Goal: Task Accomplishment & Management: Manage account settings

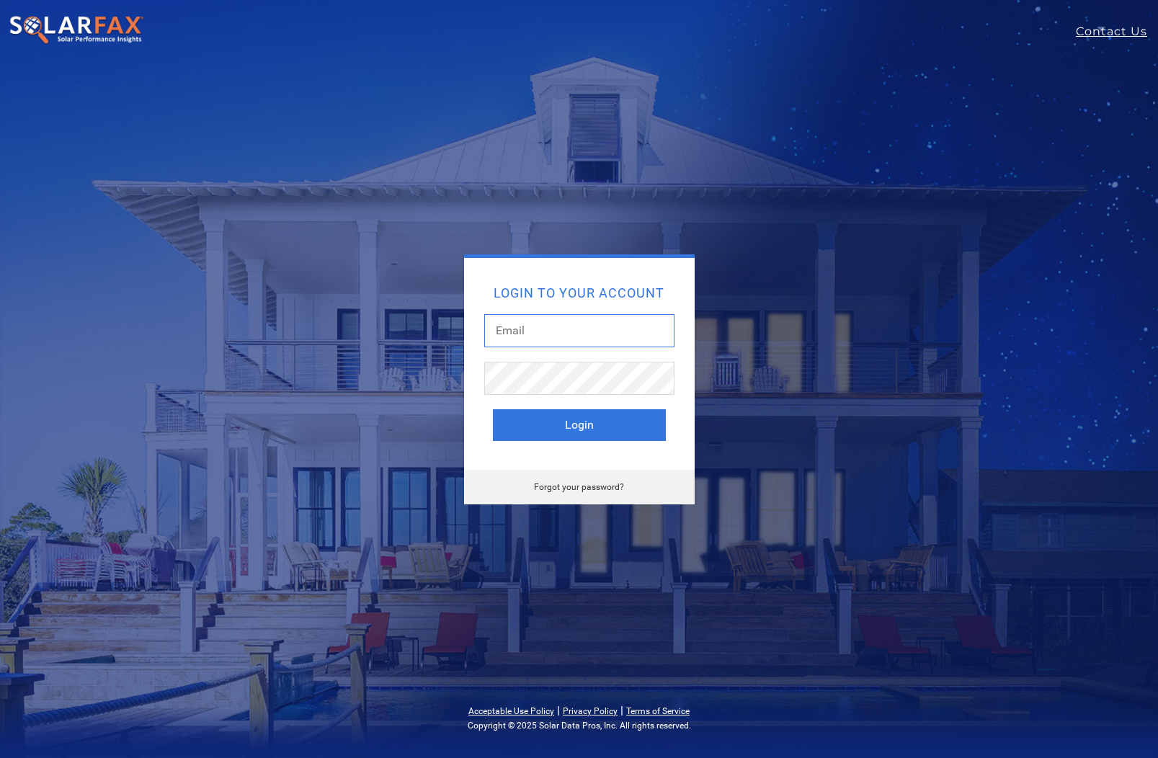
click at [536, 326] on input "text" at bounding box center [579, 330] width 190 height 33
drag, startPoint x: 638, startPoint y: 9, endPoint x: -1, endPoint y: -1, distance: 639.0
click at [0, 0] on html "Contact Us Login to your account Login Forgot your password? Acceptable Use Pol…" at bounding box center [579, 379] width 1158 height 758
click at [515, 329] on input "text" at bounding box center [579, 330] width 190 height 33
paste input "Jarrett@gotwatts.com"
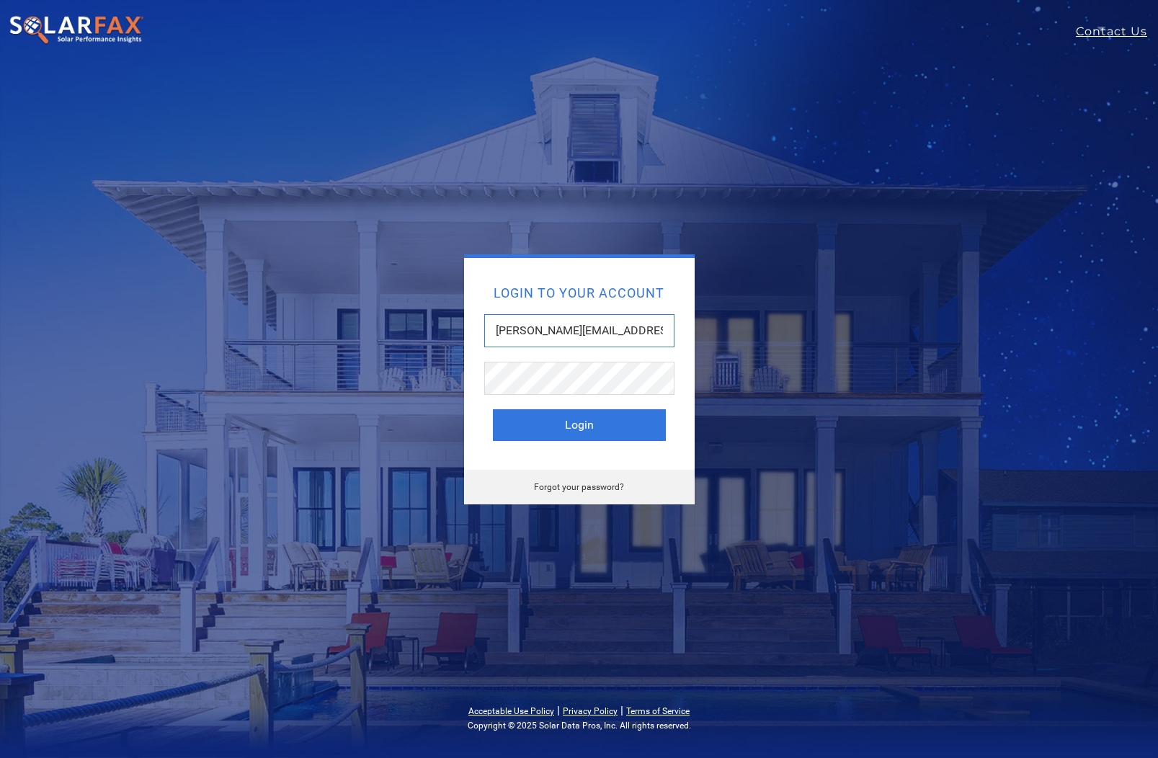
type input "Jarrett@gotwatts.com"
click at [576, 423] on button "Login" at bounding box center [579, 425] width 173 height 32
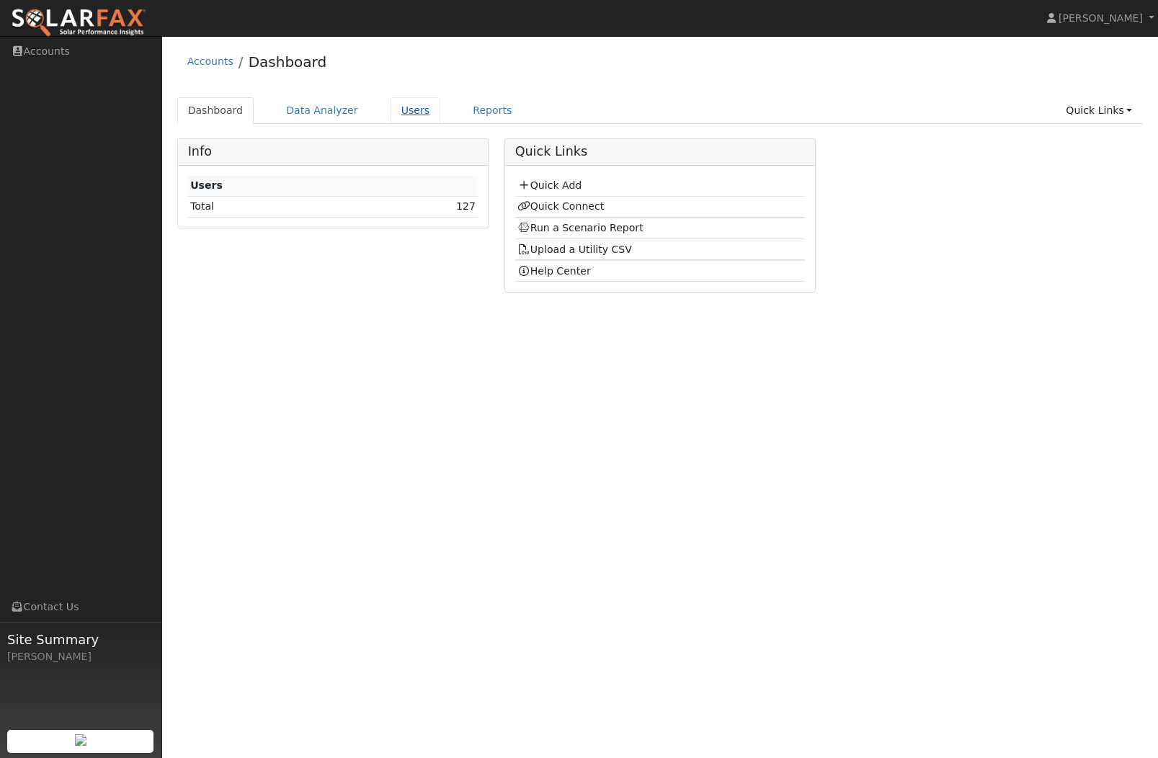
click at [400, 111] on link "Users" at bounding box center [415, 110] width 50 height 27
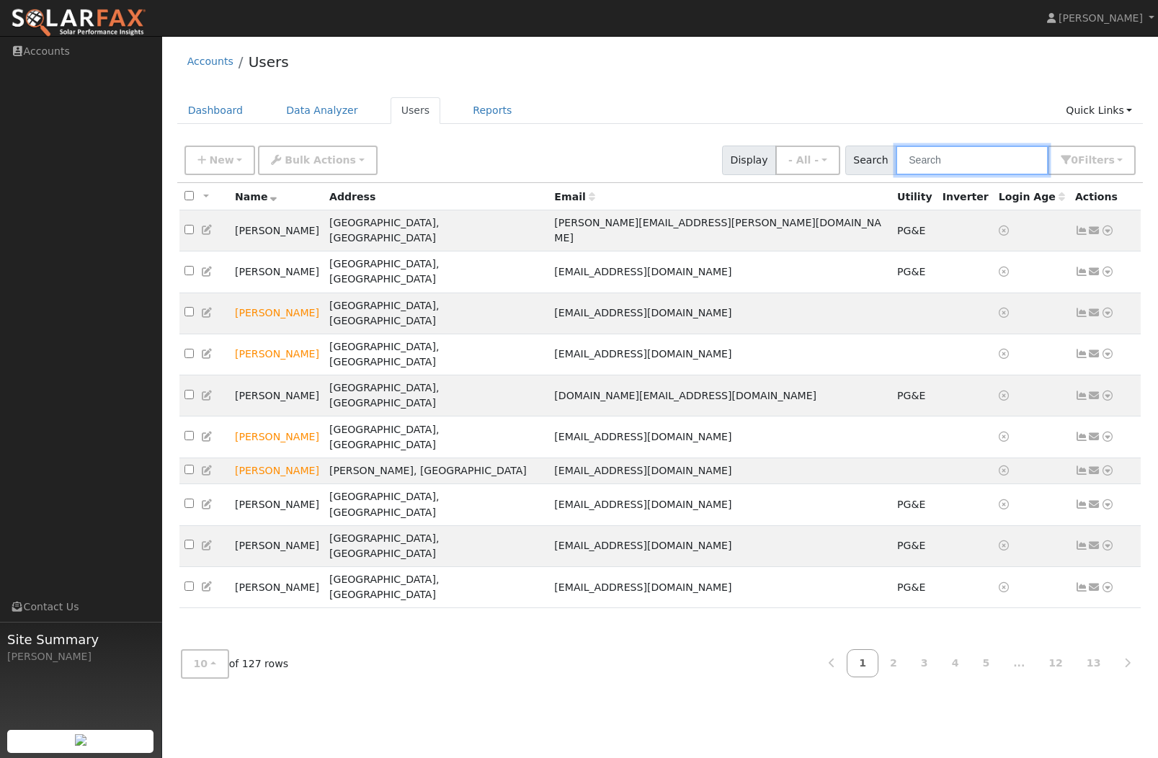
click at [985, 169] on input "text" at bounding box center [971, 161] width 153 height 30
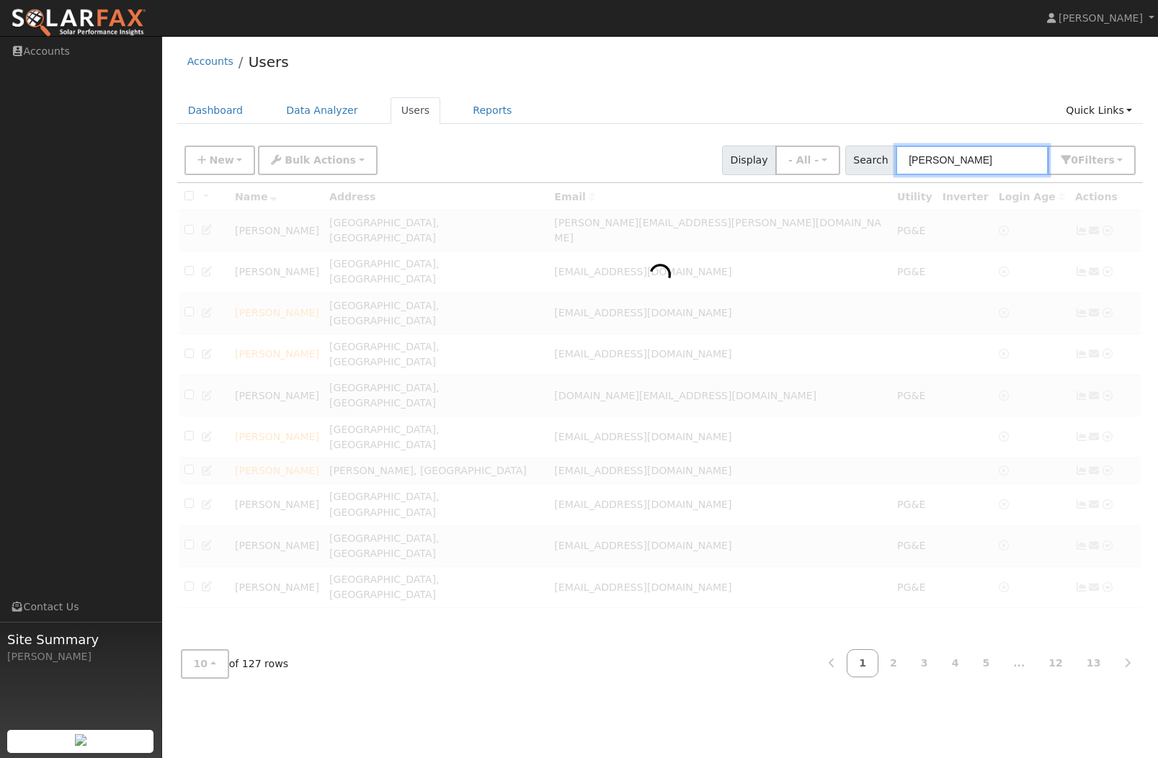
type input "Victor"
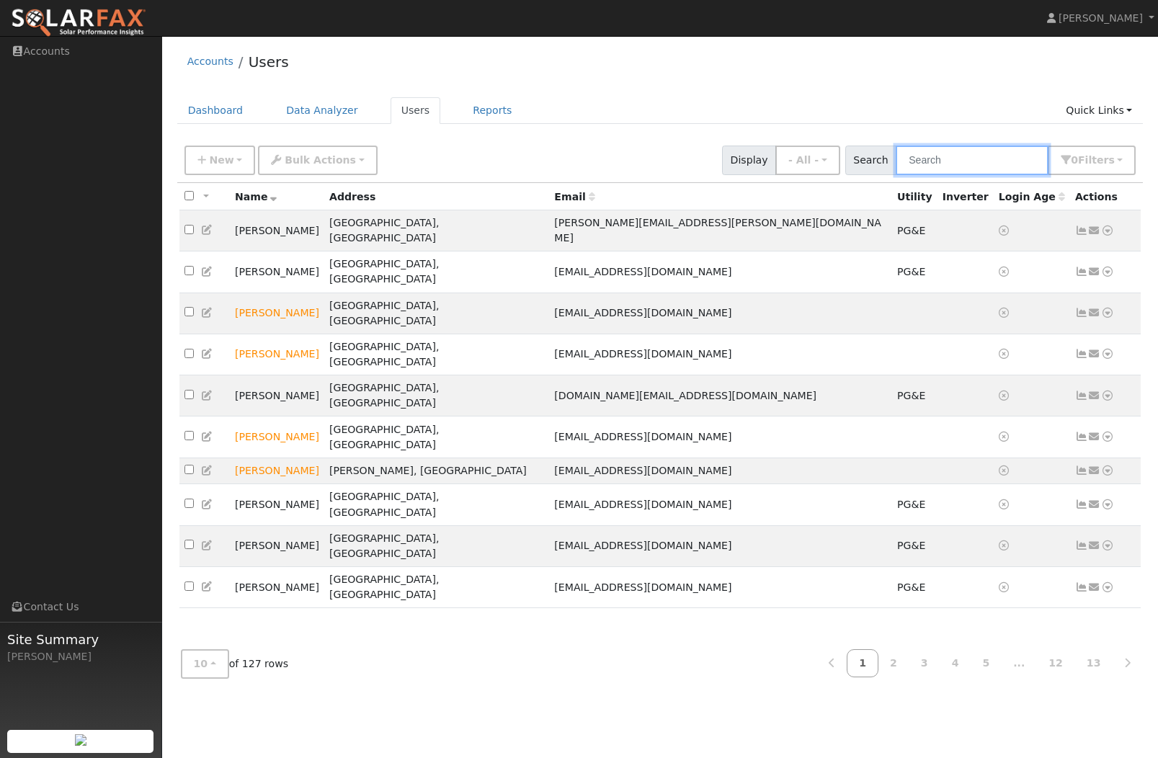
click at [956, 156] on input "text" at bounding box center [971, 161] width 153 height 30
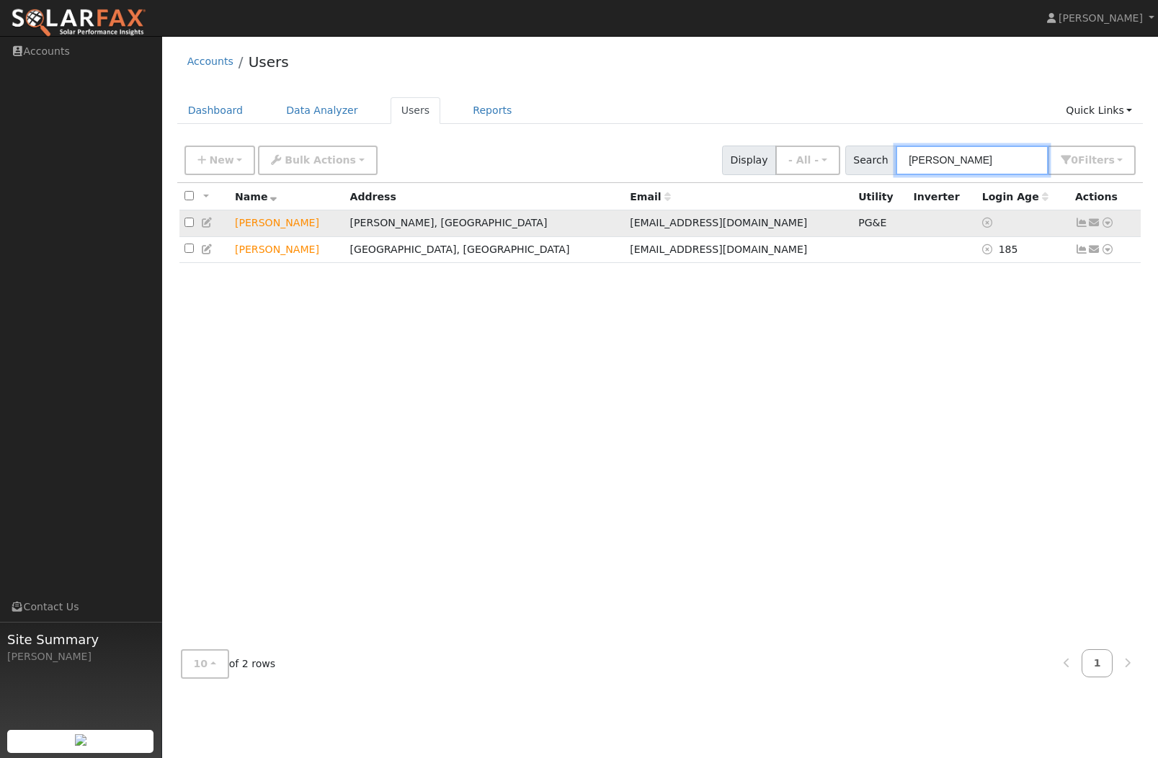
type input "[PERSON_NAME]"
click at [268, 224] on td "[PERSON_NAME]" at bounding box center [287, 223] width 115 height 27
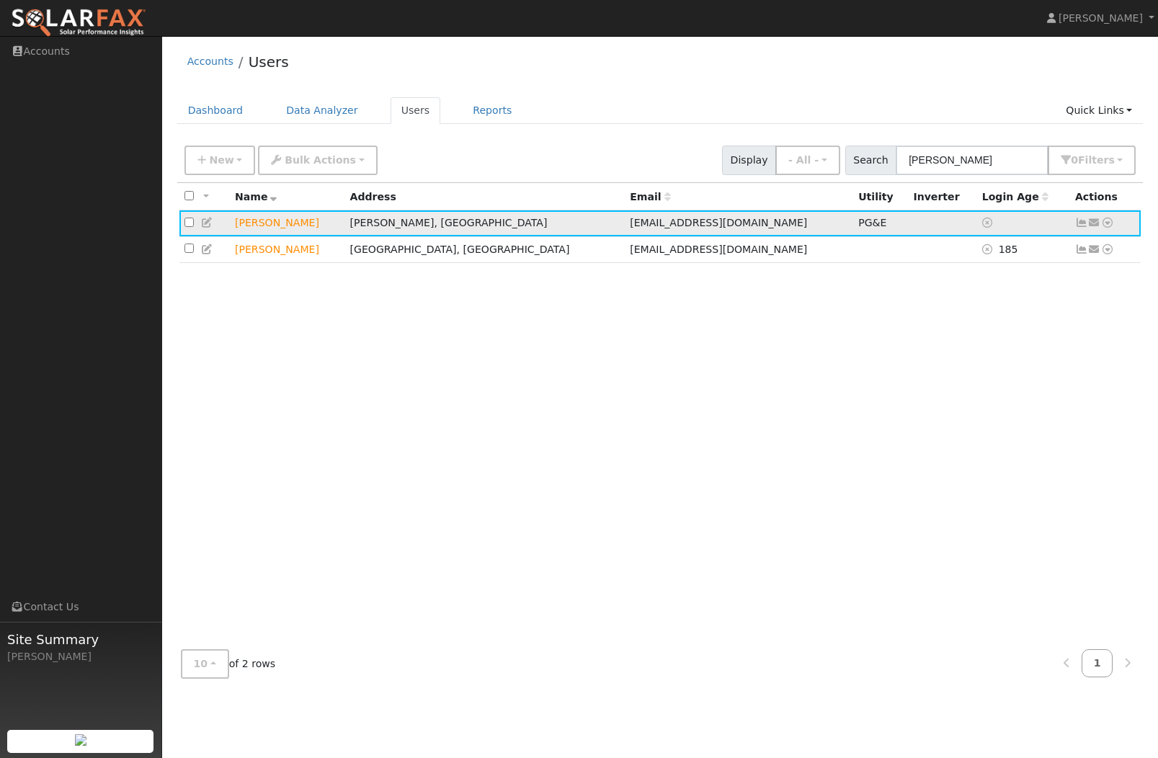
click at [630, 227] on span "[EMAIL_ADDRESS][DOMAIN_NAME]" at bounding box center [718, 223] width 177 height 12
click at [1107, 227] on icon at bounding box center [1107, 223] width 13 height 10
click at [1058, 254] on link "Data Analyzer" at bounding box center [1060, 248] width 104 height 20
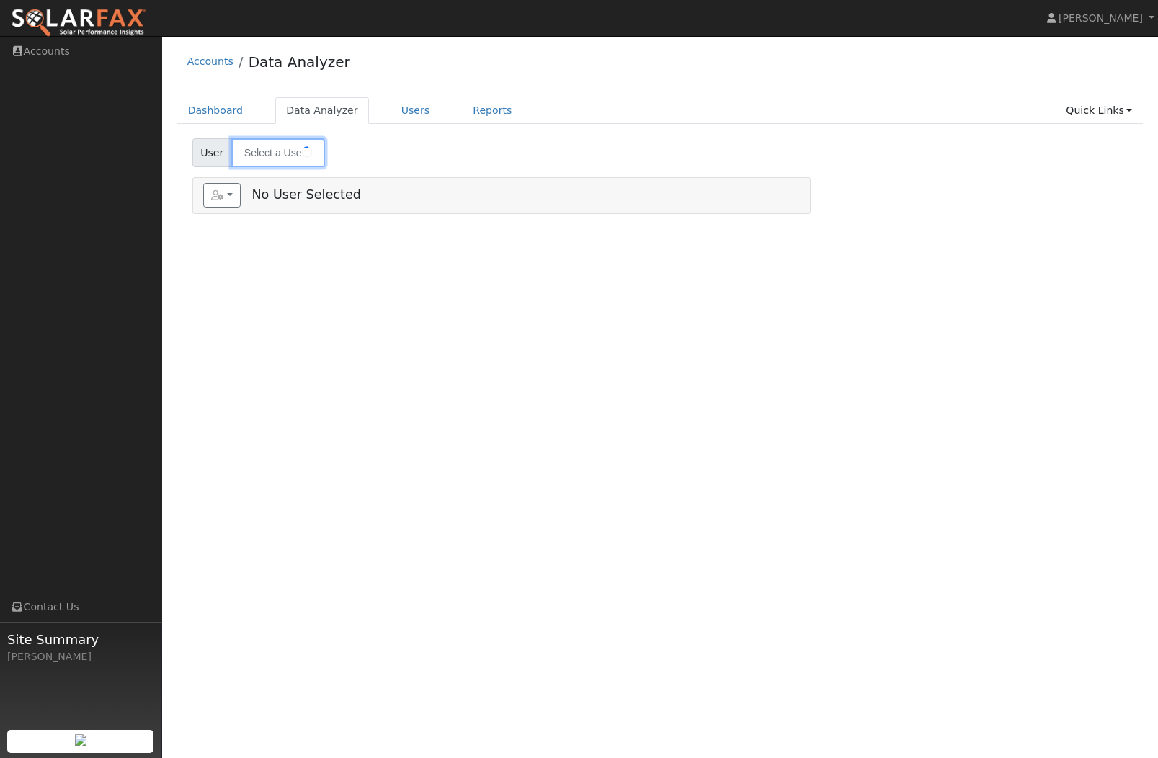
type input "[PERSON_NAME]"
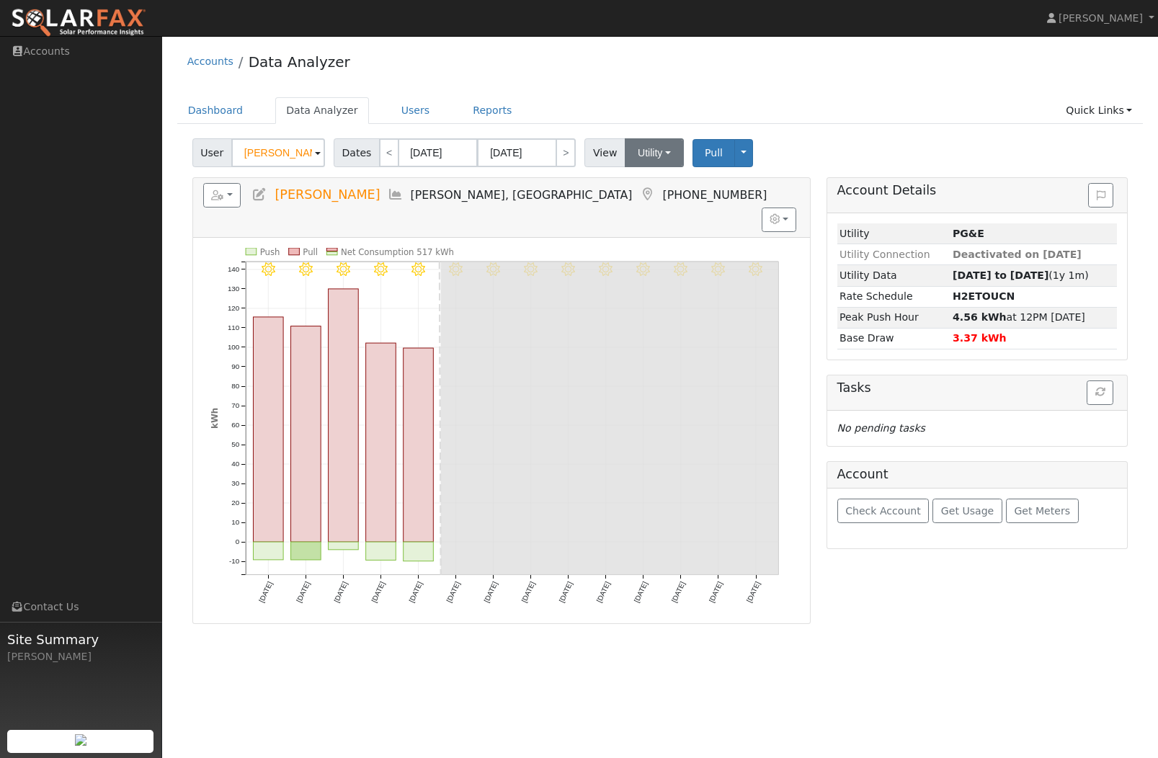
click at [671, 156] on button "Utility" at bounding box center [654, 152] width 59 height 29
click at [658, 212] on link "Solar" at bounding box center [675, 205] width 100 height 20
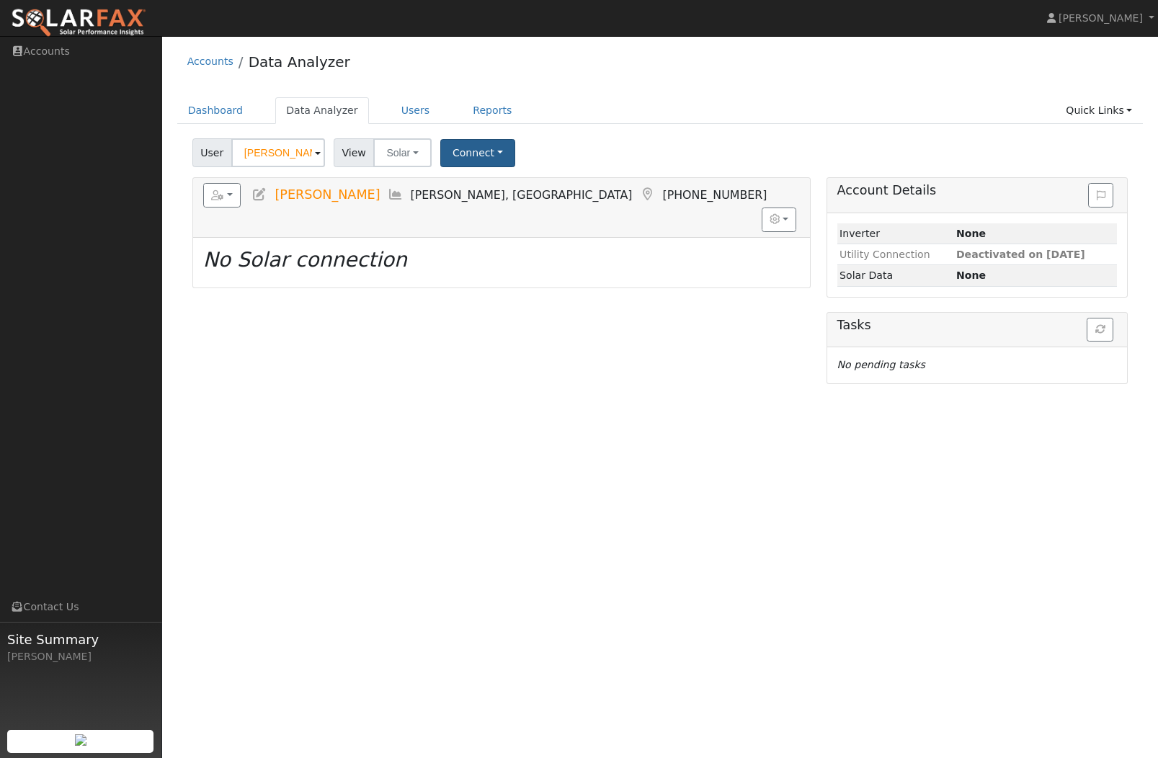
click at [498, 156] on button "Connect" at bounding box center [477, 153] width 75 height 28
click at [537, 189] on link "Select a Provider" at bounding box center [497, 184] width 112 height 20
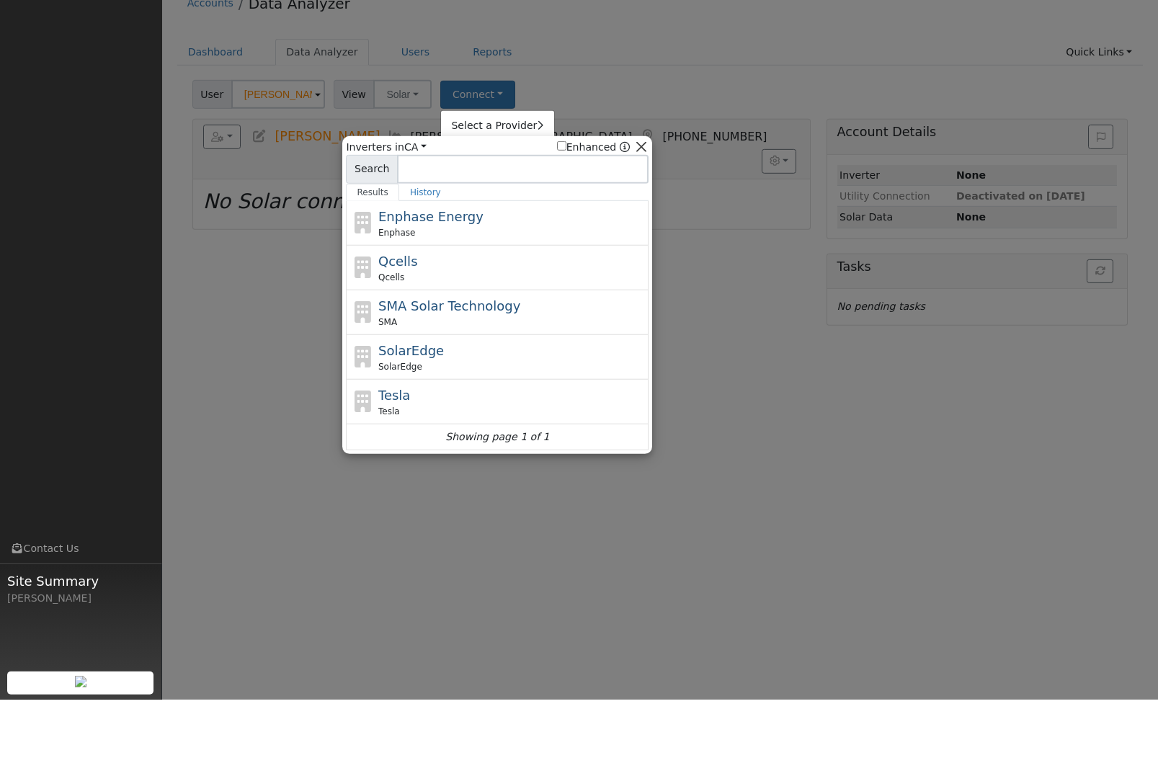
click at [642, 198] on button "button" at bounding box center [640, 205] width 15 height 15
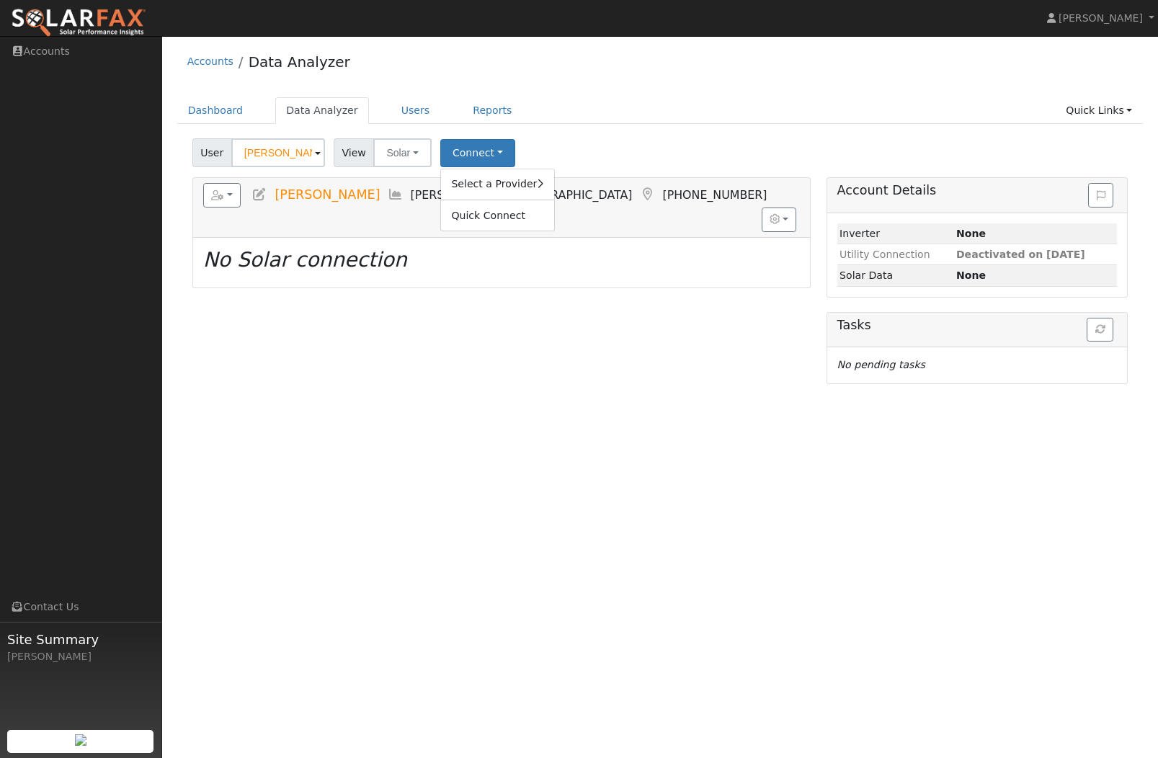
click at [560, 150] on div "User [PERSON_NAME] Account Default Account Default Account [STREET_ADDRESS][PER…" at bounding box center [659, 150] width 941 height 34
click at [784, 207] on button "button" at bounding box center [778, 219] width 35 height 24
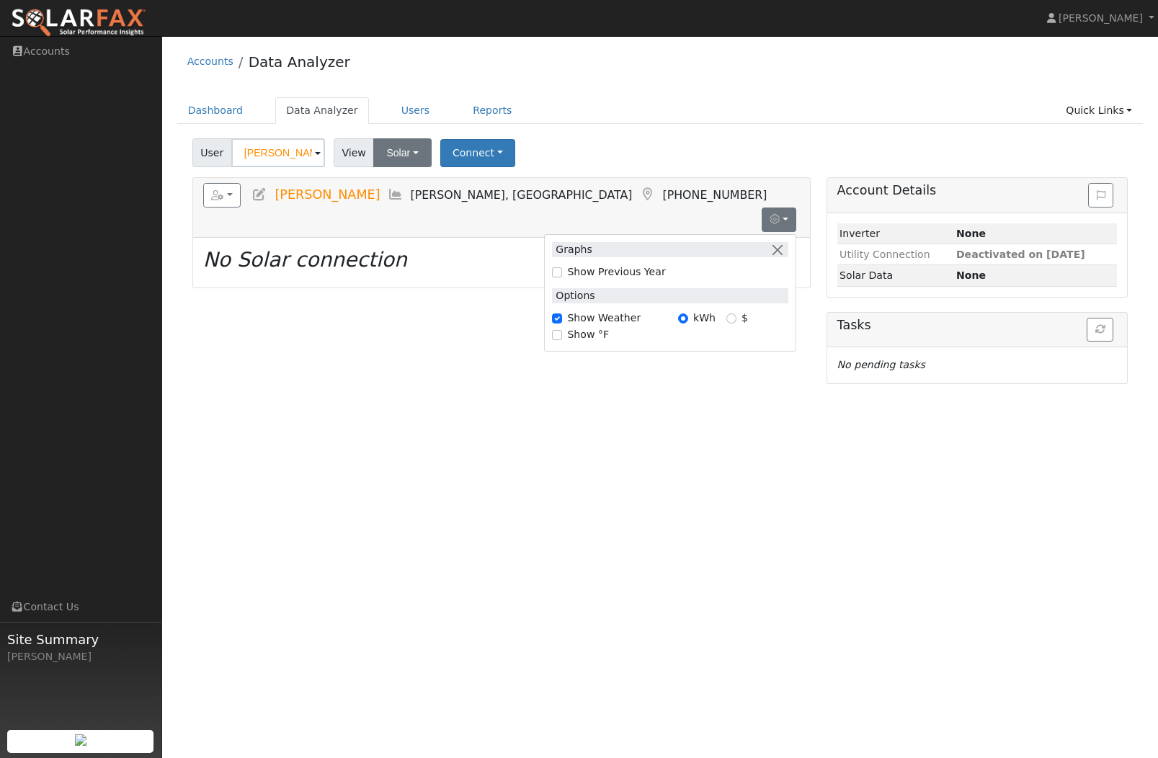
click at [421, 153] on button "Solar" at bounding box center [402, 152] width 58 height 29
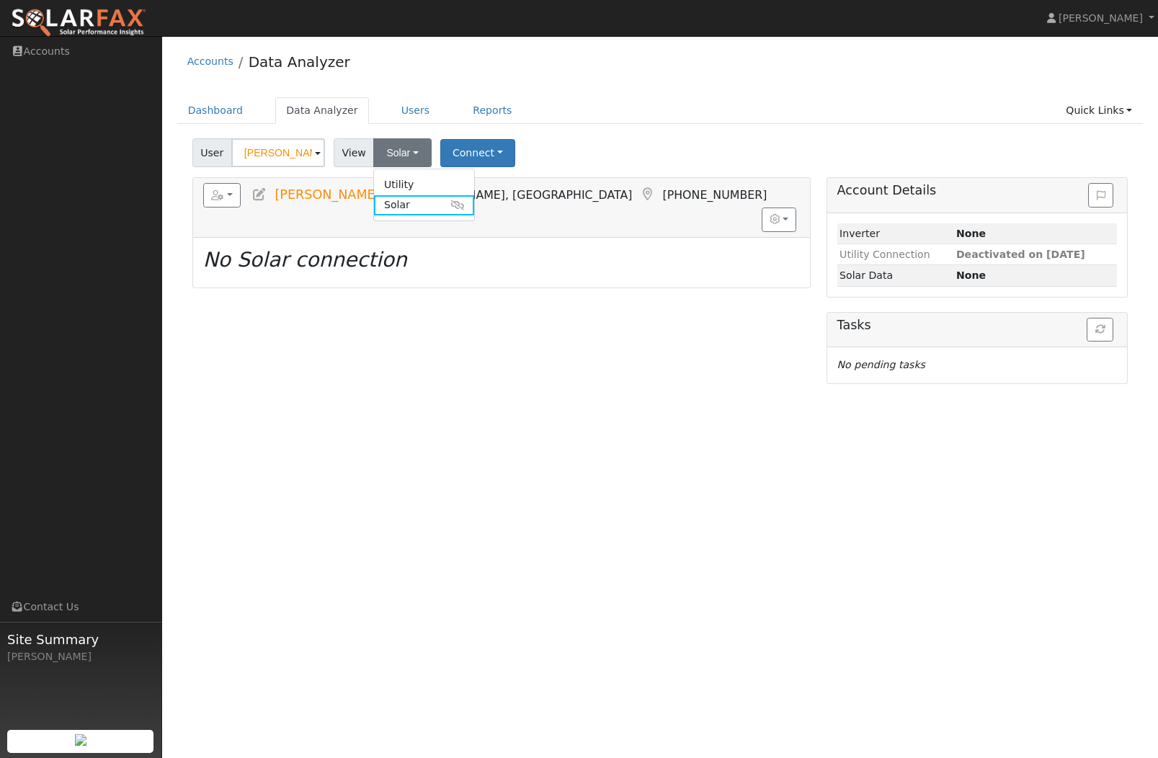
click at [434, 210] on link "Solar" at bounding box center [424, 205] width 100 height 20
click at [264, 197] on icon at bounding box center [259, 194] width 16 height 13
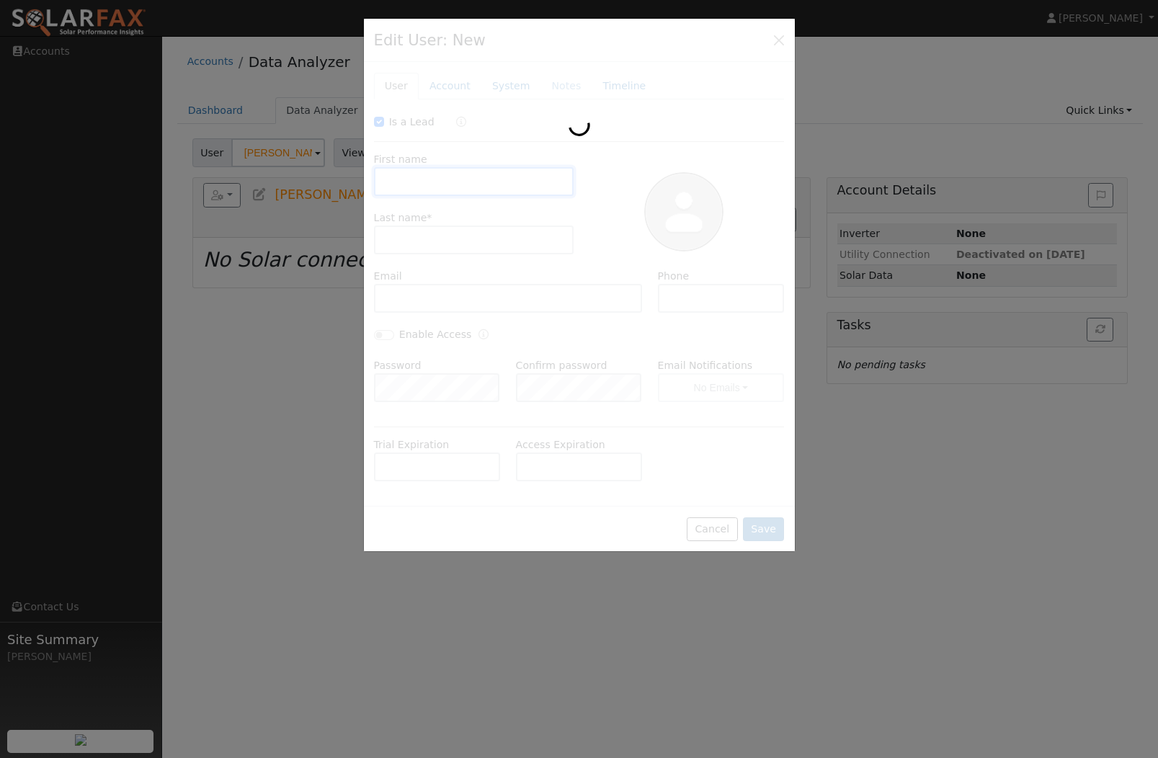
checkbox input "true"
type input "[PERSON_NAME]"
type input "Lima Sr"
type input "[EMAIL_ADDRESS][DOMAIN_NAME]"
type input "[PHONE_NUMBER]"
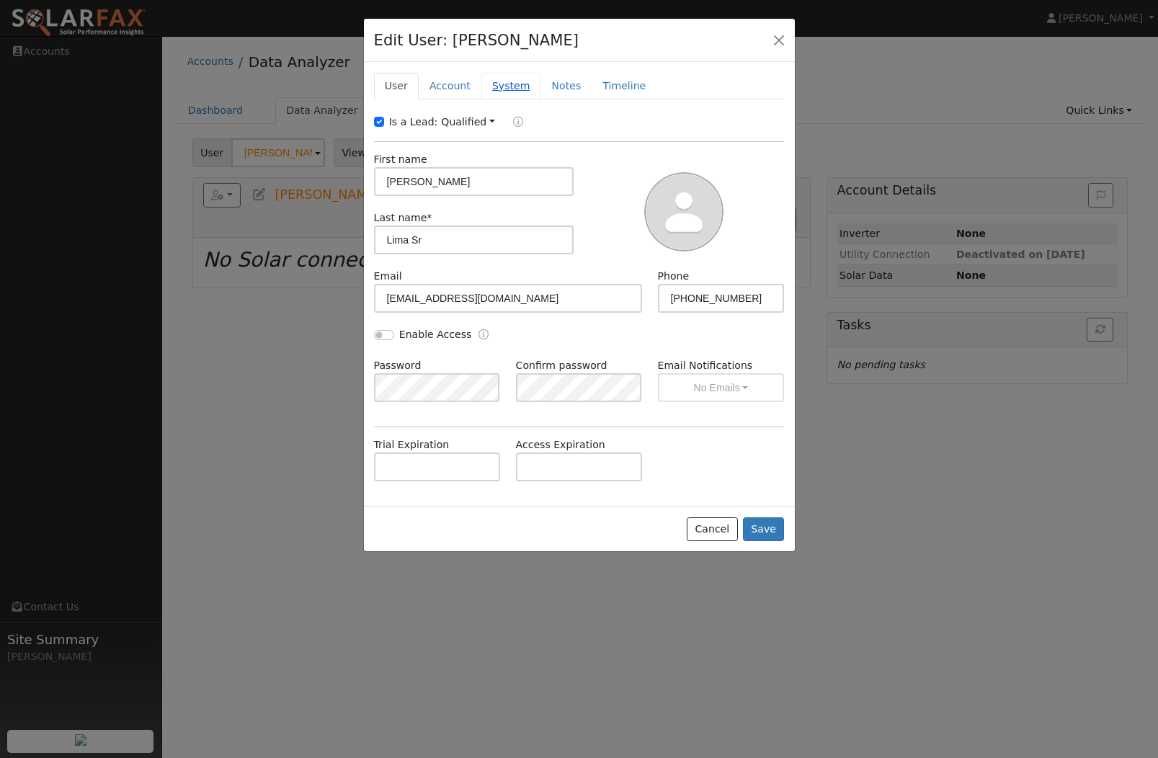
click at [501, 90] on link "System" at bounding box center [511, 86] width 60 height 27
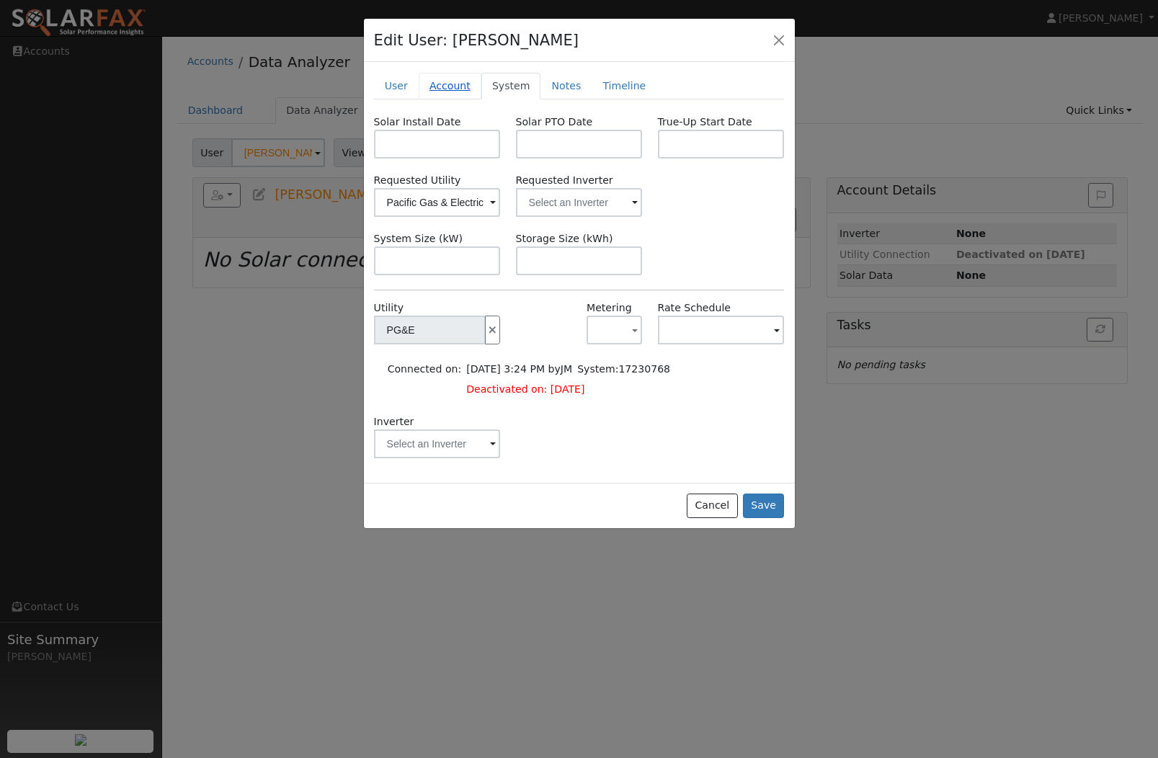
click at [452, 88] on link "Account" at bounding box center [450, 86] width 63 height 27
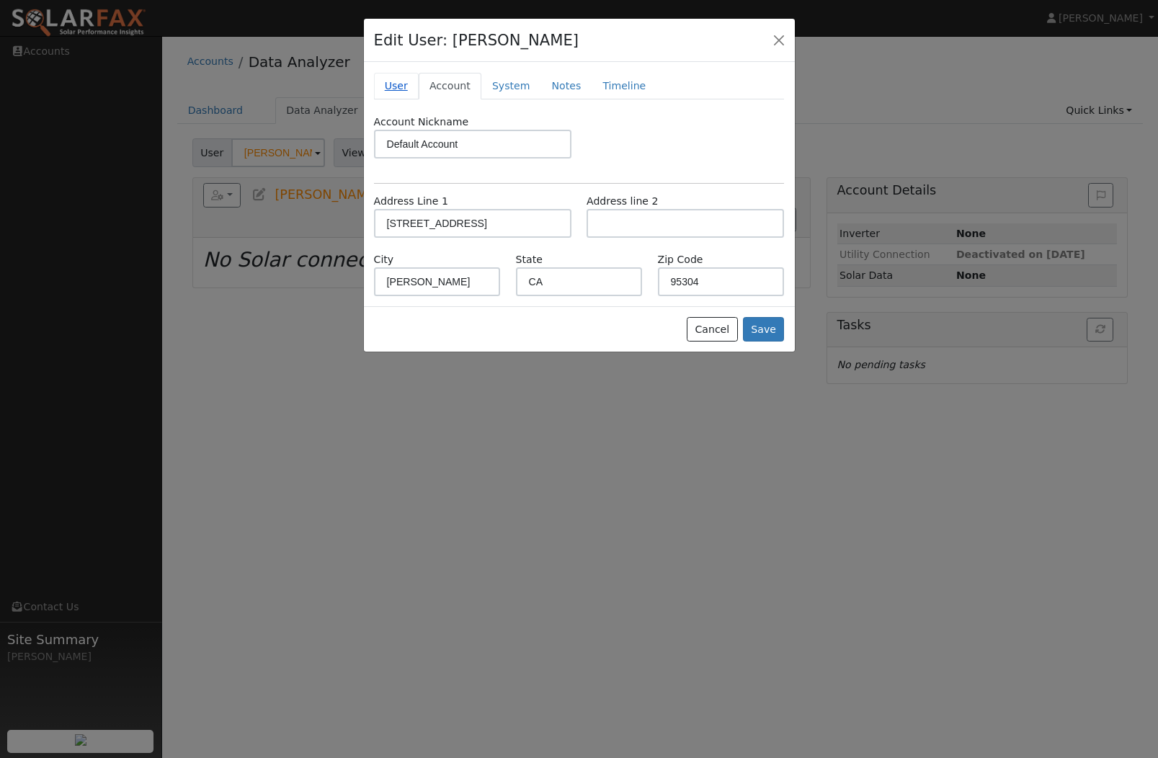
click at [403, 90] on link "User" at bounding box center [396, 86] width 45 height 27
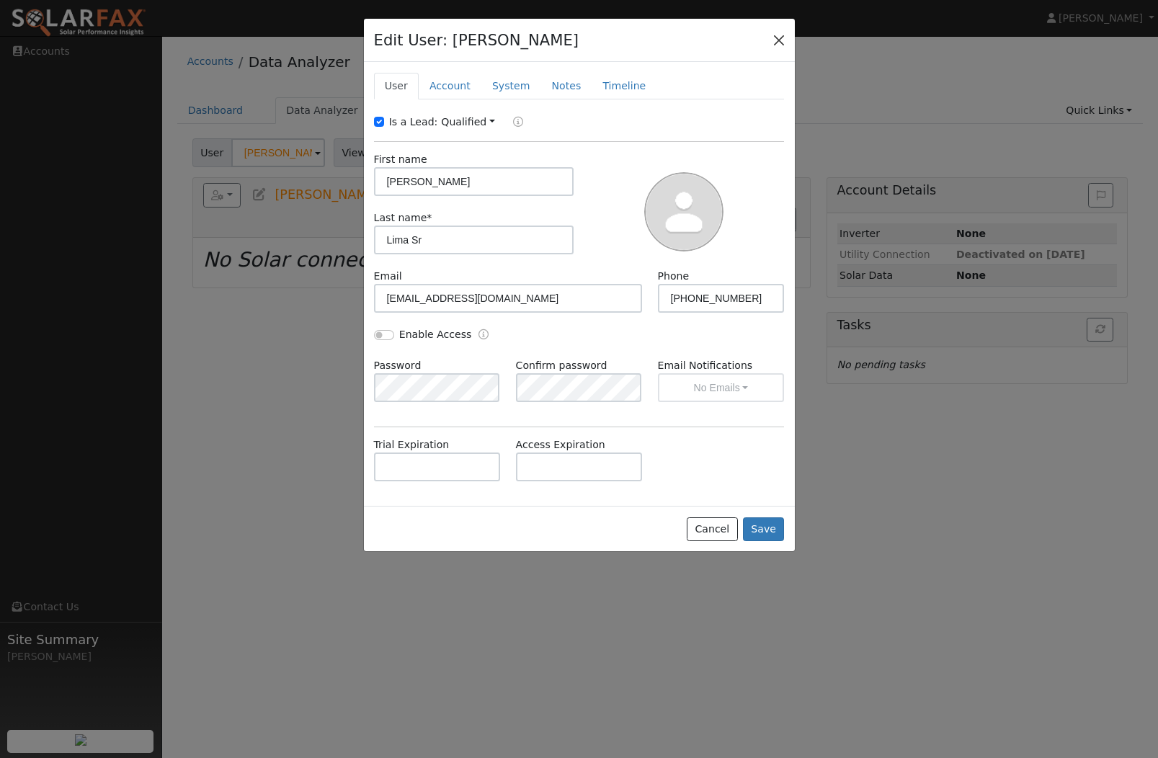
click at [779, 40] on button "button" at bounding box center [779, 40] width 20 height 20
